Goal: Information Seeking & Learning: Learn about a topic

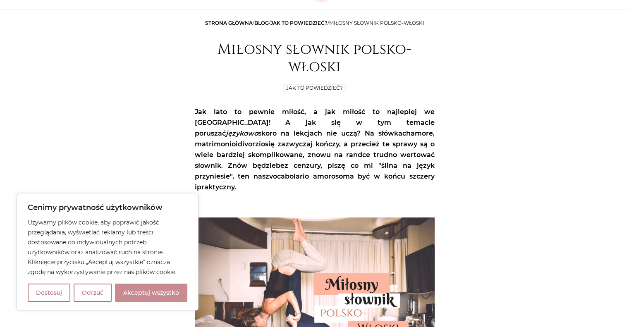
click at [141, 292] on button "Akceptuj wszystko" at bounding box center [151, 292] width 72 height 18
checkbox input "true"
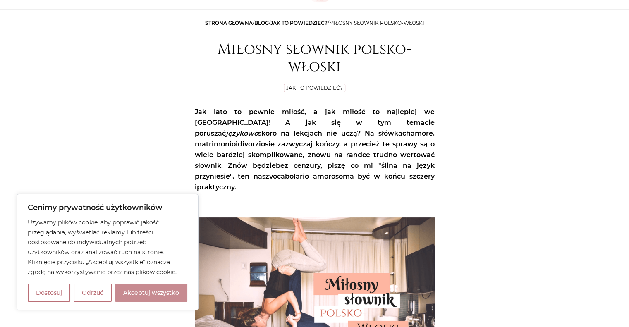
checkbox input "true"
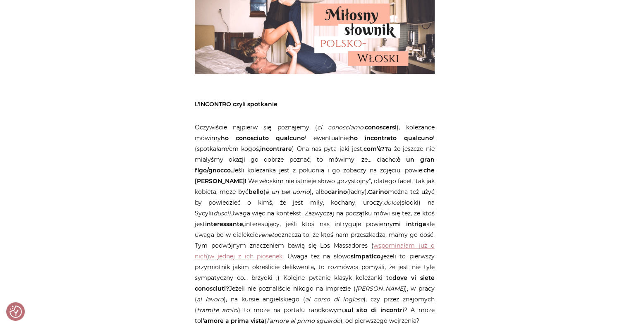
scroll to position [372, 0]
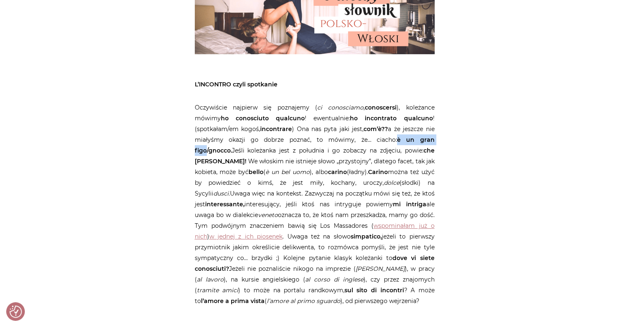
drag, startPoint x: 398, startPoint y: 127, endPoint x: 206, endPoint y: 141, distance: 192.6
click at [206, 141] on strong "è un gran figo/gnocco." at bounding box center [315, 145] width 240 height 18
copy strong "è un gran figo"
click at [233, 153] on p "Oczywiście najpierw się poznajemy ( ci conosciamo , conoscersi ), koleżance mów…" at bounding box center [315, 204] width 240 height 204
drag, startPoint x: 398, startPoint y: 128, endPoint x: 229, endPoint y: 145, distance: 169.5
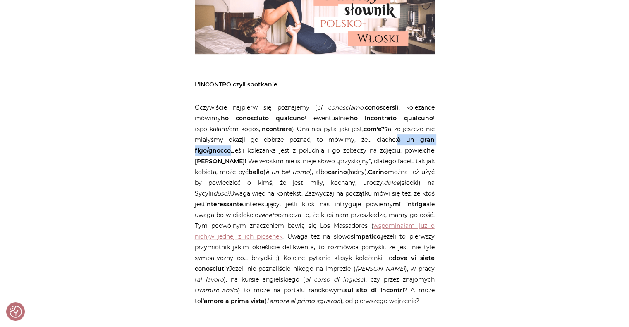
click at [229, 145] on p "Oczywiście najpierw się poznajemy ( ci conosciamo , conoscersi ), koleżance mów…" at bounding box center [315, 204] width 240 height 204
copy strong "è un gran figo/gnocco"
click at [328, 168] on strong "carino" at bounding box center [337, 171] width 19 height 7
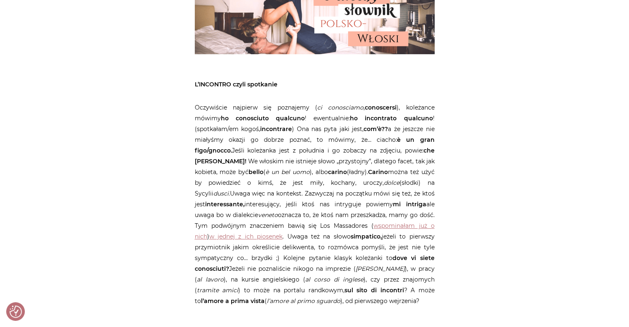
click at [328, 168] on strong "carino" at bounding box center [337, 171] width 19 height 7
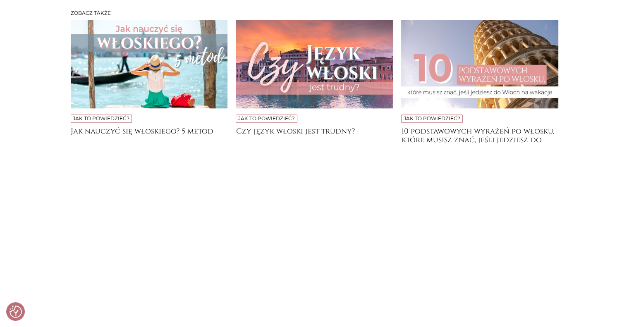
scroll to position [4133, 0]
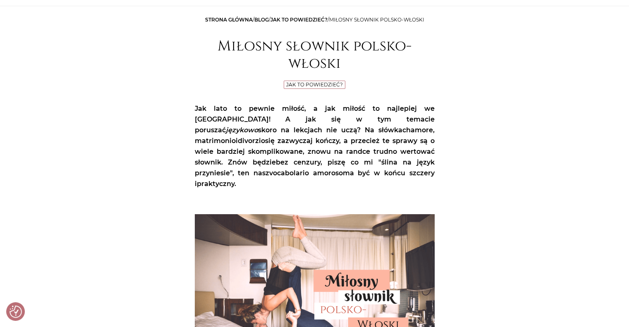
scroll to position [0, 0]
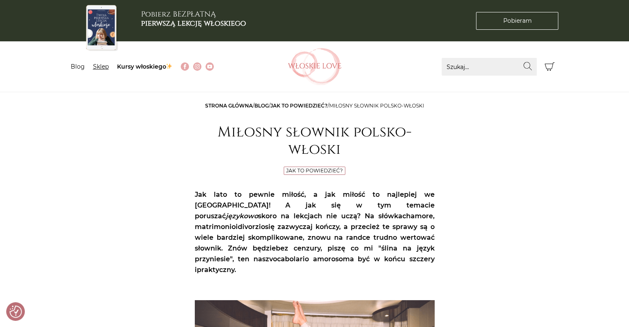
click at [99, 64] on link "Sklep" at bounding box center [101, 66] width 16 height 7
click at [150, 64] on link "Kursy włoskiego" at bounding box center [145, 66] width 56 height 7
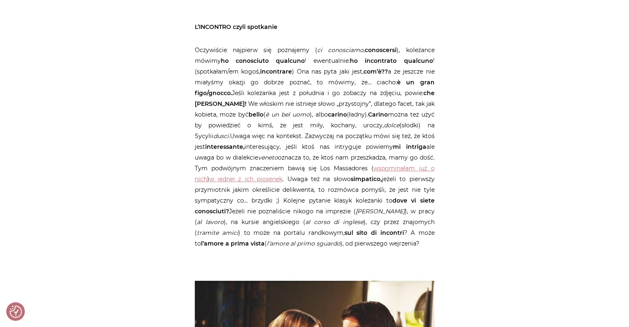
scroll to position [455, 0]
